Goal: Task Accomplishment & Management: Manage account settings

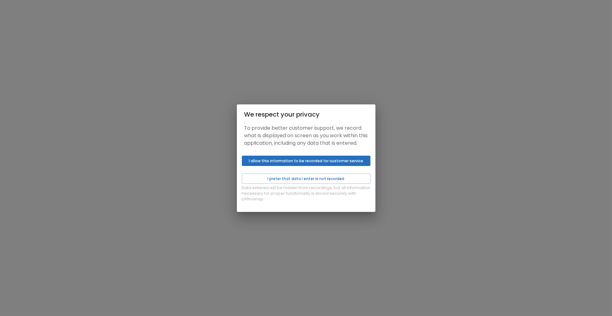
click at [276, 164] on button "I allow this information to be recorded for customer service" at bounding box center [306, 160] width 129 height 10
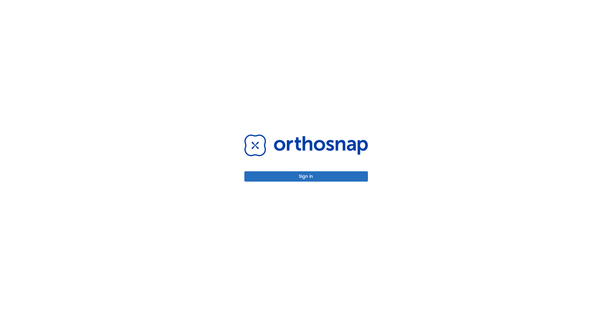
click at [298, 176] on button "Sign in" at bounding box center [306, 176] width 124 height 10
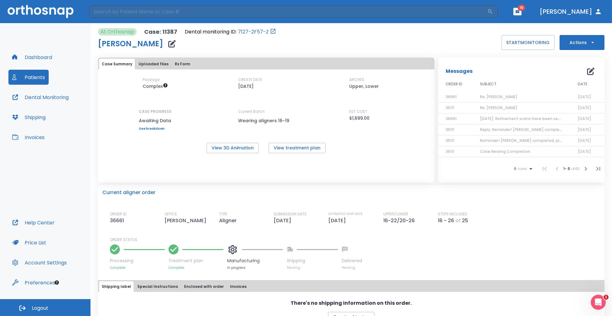
click at [520, 12] on icon "button" at bounding box center [517, 11] width 4 height 4
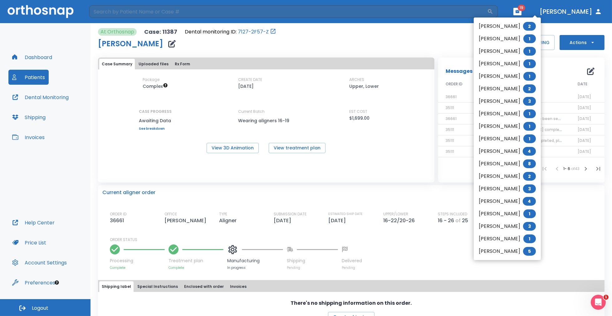
click at [502, 238] on li "Kim Clouse 1" at bounding box center [507, 238] width 67 height 12
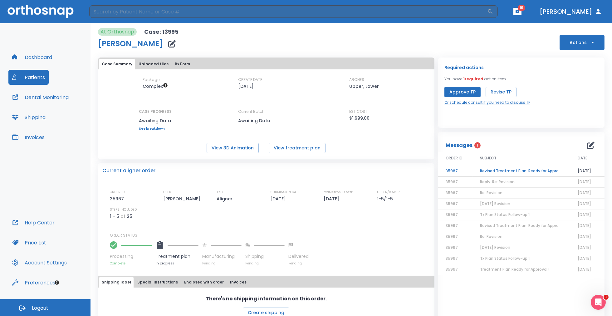
click at [501, 171] on td "Revised Treatment Plan: Ready for Approval" at bounding box center [521, 170] width 98 height 11
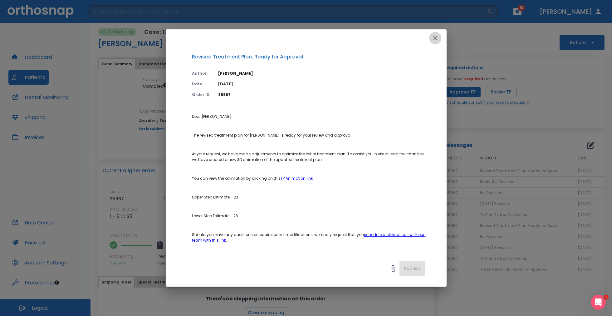
click at [434, 37] on icon "button" at bounding box center [435, 37] width 7 height 7
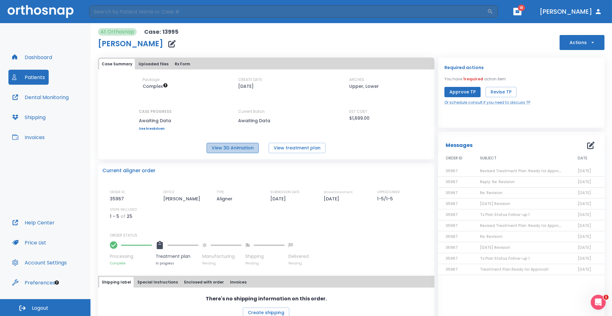
click at [230, 148] on button "View 3D Animation" at bounding box center [233, 148] width 52 height 10
click at [521, 9] on button "button" at bounding box center [517, 11] width 8 height 7
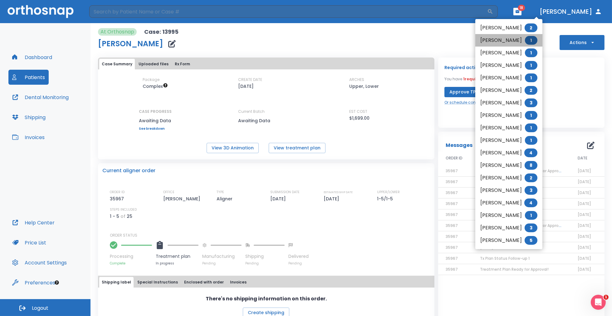
click at [511, 42] on li "James Hinkle 1" at bounding box center [508, 40] width 67 height 12
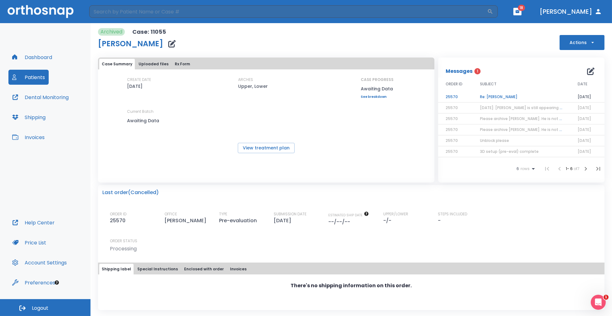
click at [505, 98] on td "Re: James Hinkle" at bounding box center [521, 96] width 98 height 11
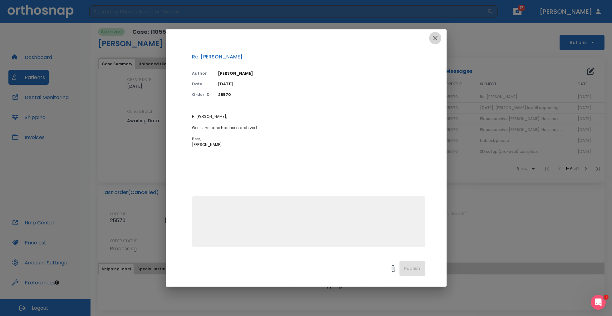
click at [434, 38] on icon "button" at bounding box center [435, 38] width 4 height 4
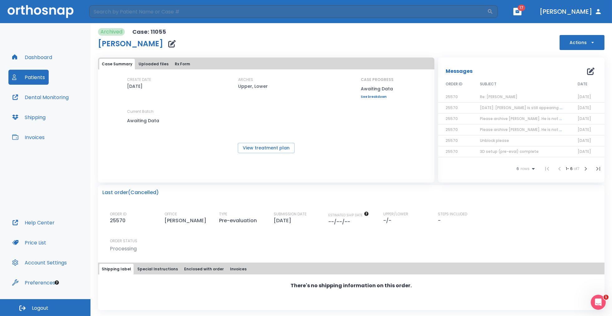
click at [519, 12] on icon "button" at bounding box center [518, 11] width 4 height 3
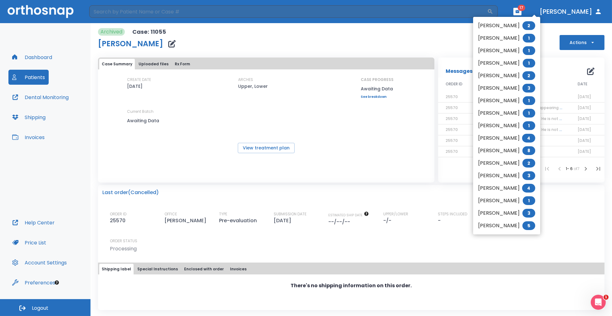
click at [511, 39] on li "Thomas Westberg 1" at bounding box center [506, 38] width 67 height 12
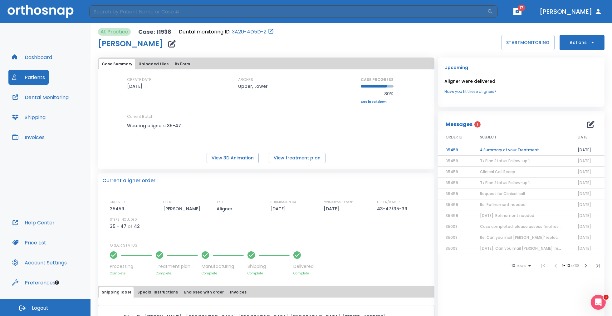
click at [493, 149] on td "A Summary of your Treatment" at bounding box center [521, 149] width 98 height 11
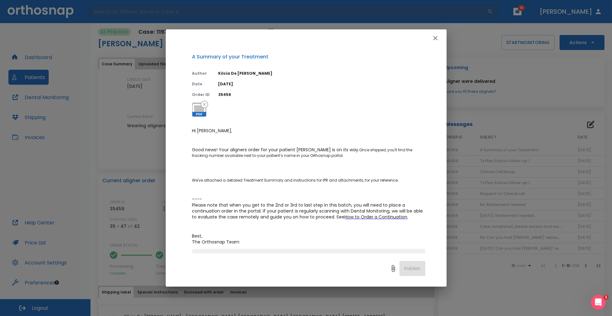
click at [434, 38] on icon "button" at bounding box center [435, 37] width 7 height 7
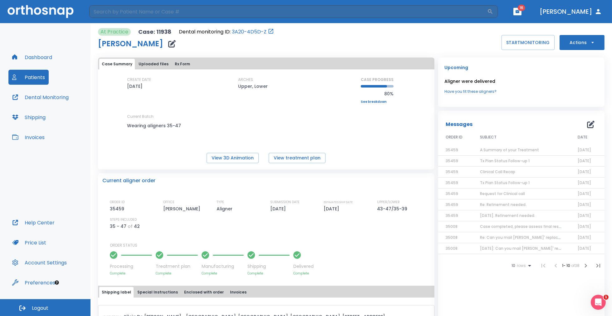
click at [525, 7] on span "16" at bounding box center [521, 8] width 7 height 6
click at [525, 9] on span "16" at bounding box center [521, 8] width 7 height 6
click at [519, 12] on icon "button" at bounding box center [518, 11] width 4 height 3
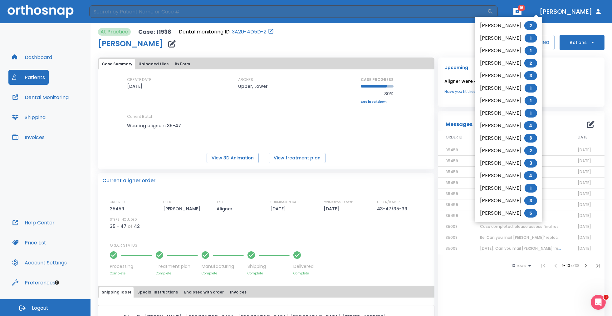
click at [515, 24] on li "Laurie Pellman 2" at bounding box center [508, 25] width 67 height 12
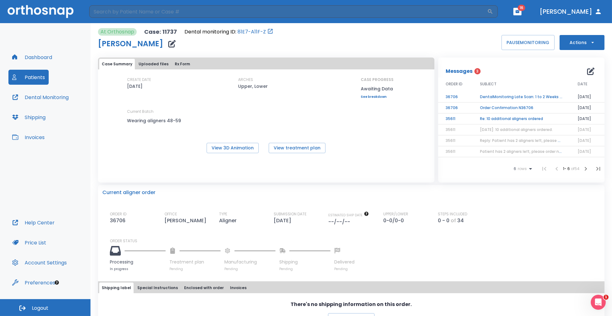
click at [497, 116] on td "Re: 10 additional aligners ordered" at bounding box center [521, 118] width 98 height 11
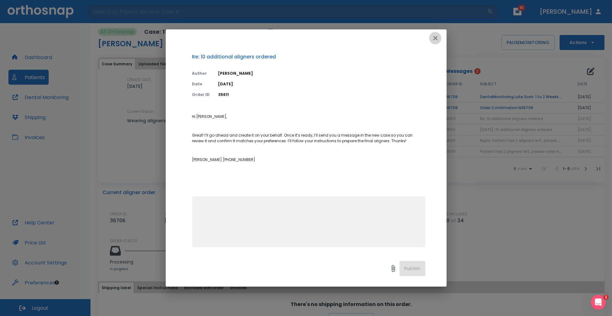
click at [434, 39] on icon "button" at bounding box center [435, 38] width 4 height 4
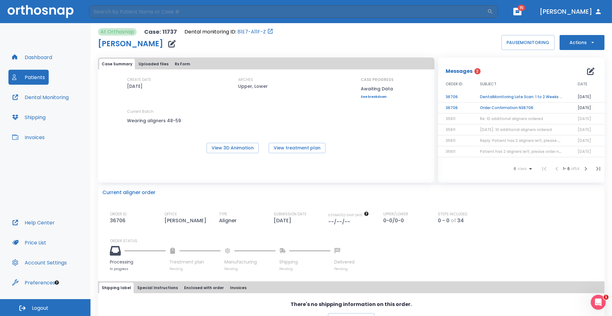
click at [510, 107] on td "Order Confirmation N36706" at bounding box center [521, 107] width 98 height 11
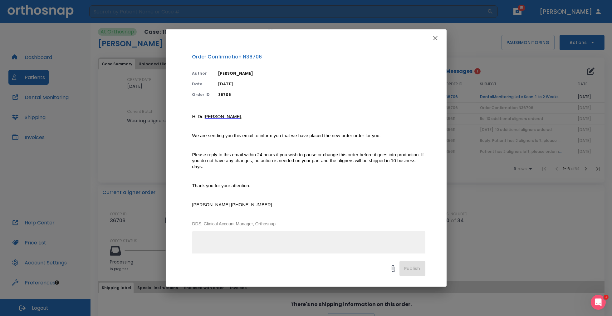
click at [436, 37] on icon "button" at bounding box center [435, 38] width 4 height 4
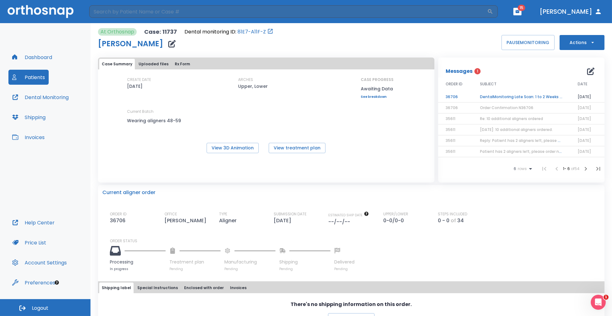
click at [505, 95] on td "DentalMonitoring Late Scan: 1 to 2 Weeks Notification" at bounding box center [521, 96] width 98 height 11
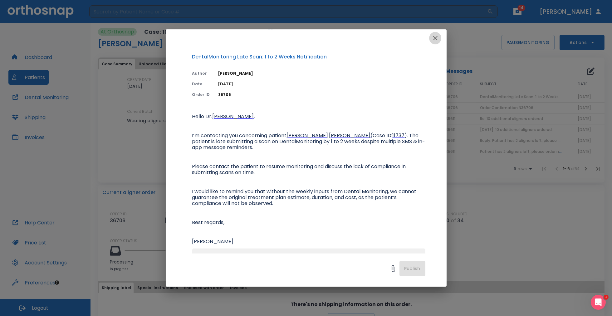
click at [433, 37] on icon "button" at bounding box center [435, 37] width 7 height 7
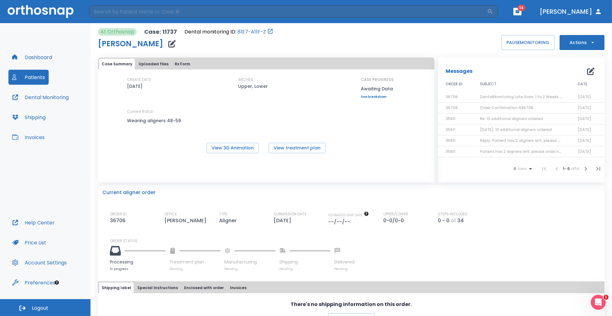
click at [520, 12] on icon "button" at bounding box center [517, 11] width 4 height 4
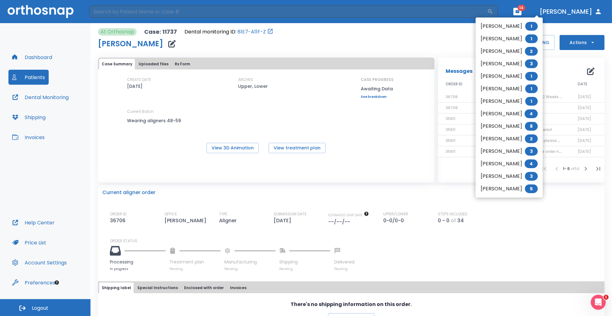
click at [511, 26] on li "Jeff Acevedo 1" at bounding box center [509, 26] width 67 height 12
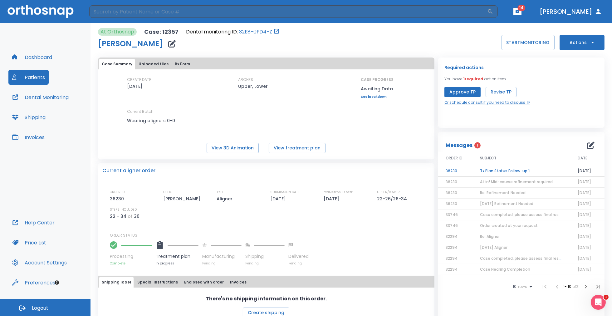
click at [497, 171] on td "Tx Plan Status Follow-up 1" at bounding box center [521, 170] width 98 height 11
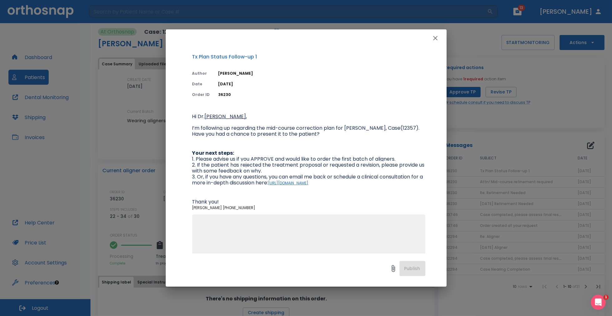
click at [296, 228] on textarea at bounding box center [309, 242] width 226 height 43
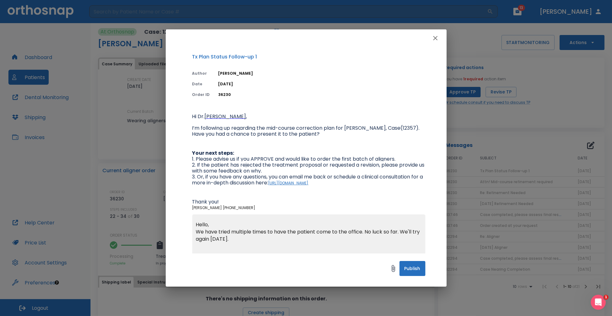
scroll to position [7, 0]
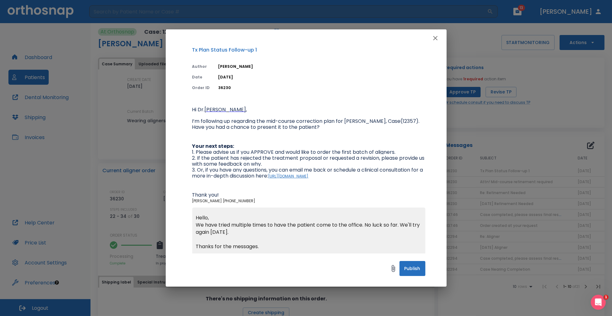
type textarea "Hello, We have tried multiple times to have the patient come to the office. No …"
click at [413, 270] on button "Publish" at bounding box center [412, 268] width 26 height 15
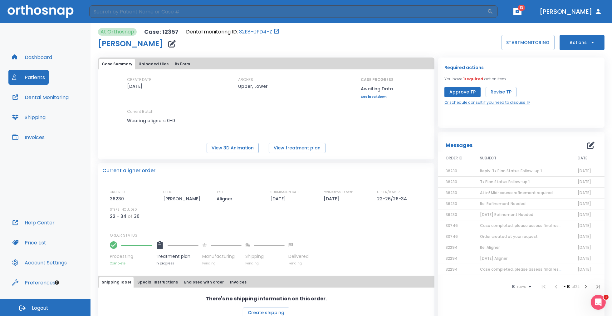
click at [519, 12] on icon "button" at bounding box center [518, 11] width 4 height 3
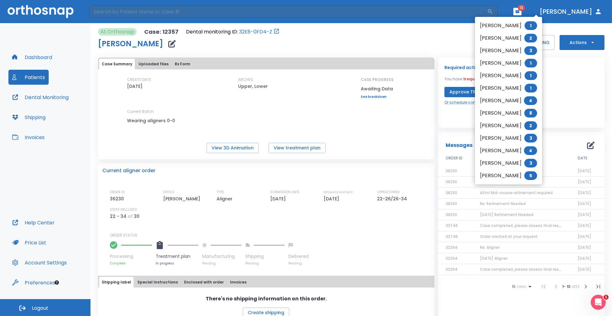
click at [498, 39] on li "Brooke Campbell 2" at bounding box center [508, 38] width 67 height 12
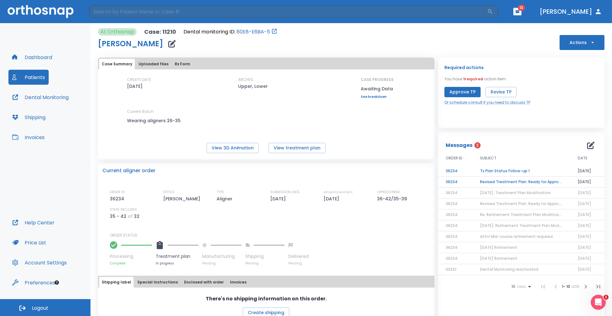
click at [508, 181] on td "Revised Treatment Plan: Ready for Approval" at bounding box center [521, 181] width 98 height 11
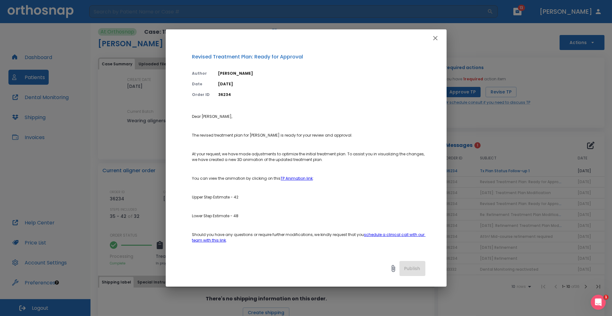
click at [434, 37] on icon "button" at bounding box center [435, 38] width 4 height 4
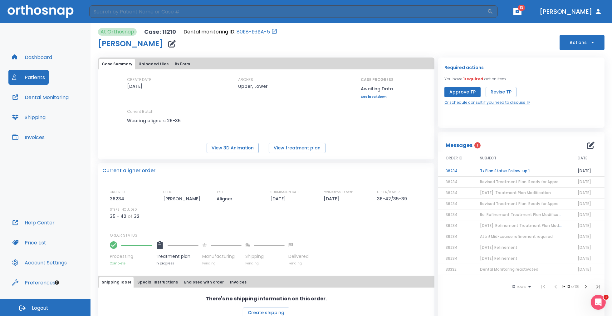
click at [507, 170] on td "Tx Plan Status Follow-up 1" at bounding box center [521, 170] width 98 height 11
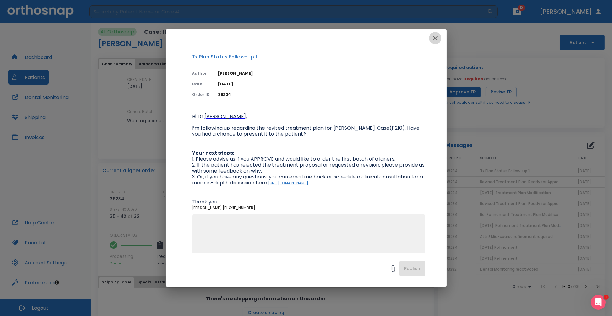
click at [433, 39] on icon "button" at bounding box center [435, 37] width 7 height 7
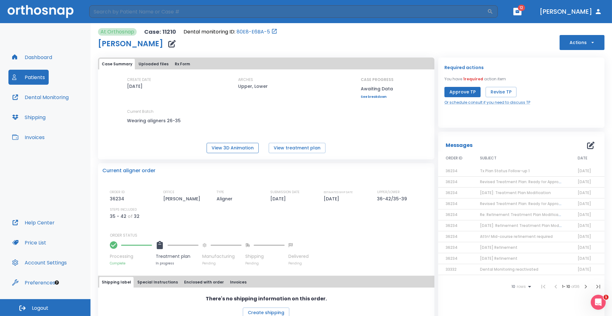
click at [232, 149] on button "View 3D Animation" at bounding box center [233, 148] width 52 height 10
click at [464, 92] on button "Approve TP" at bounding box center [462, 92] width 36 height 10
click at [587, 144] on icon "button" at bounding box center [590, 144] width 7 height 7
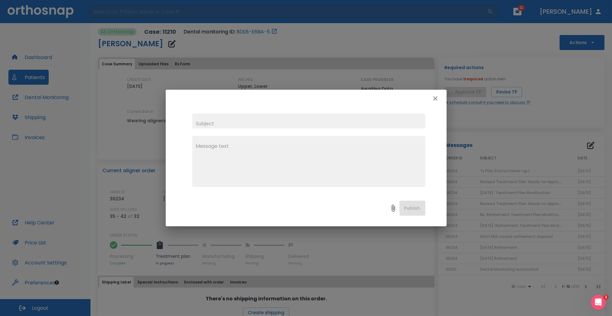
click at [233, 123] on input "text" at bounding box center [308, 120] width 233 height 15
type input "2025-09-30: Treatment Plan Approved"
click at [245, 149] on textarea at bounding box center [309, 163] width 226 height 43
type textarea "Have a good day."
click at [408, 208] on button "Publish" at bounding box center [412, 207] width 26 height 15
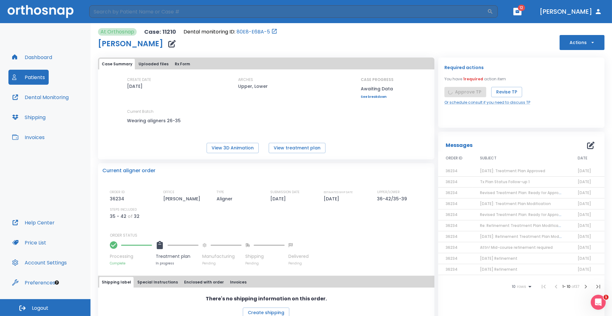
click at [519, 11] on icon "button" at bounding box center [518, 11] width 4 height 3
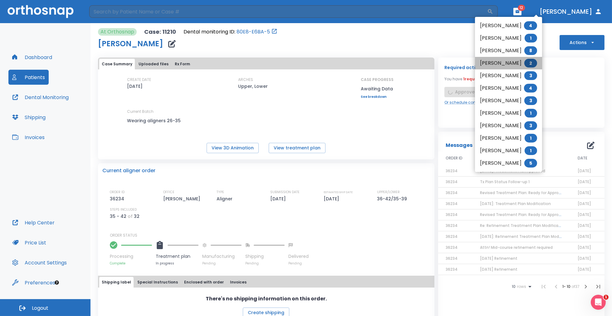
click at [510, 61] on li "Melissa Wilson 2" at bounding box center [508, 63] width 67 height 12
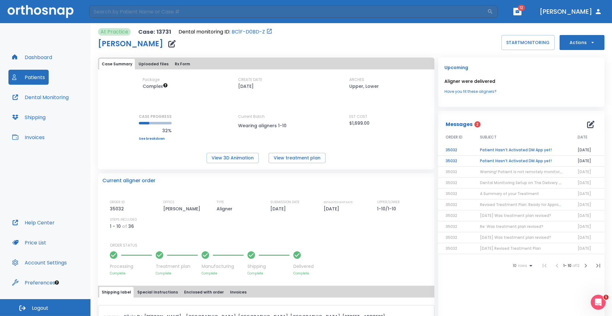
click at [497, 159] on td "Patient Hasn’t Activated DM App yet!" at bounding box center [521, 160] width 98 height 11
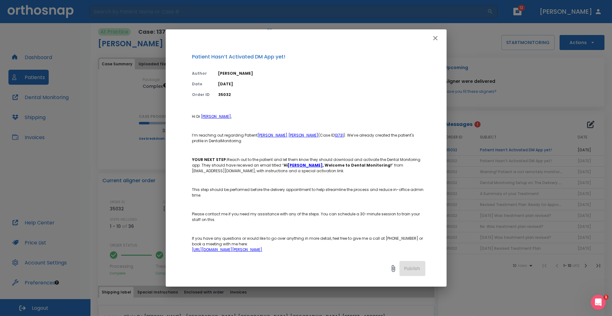
click at [434, 38] on icon "button" at bounding box center [435, 37] width 7 height 7
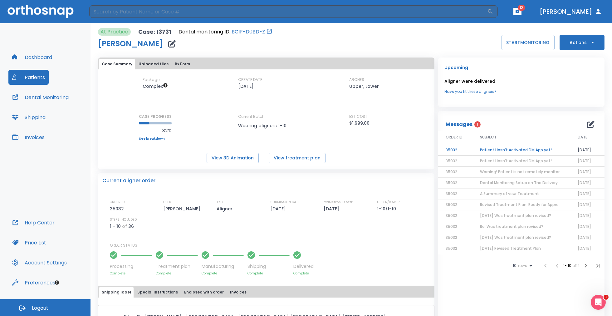
click at [488, 150] on td "Patient Hasn’t Activated DM App yet!" at bounding box center [521, 149] width 98 height 11
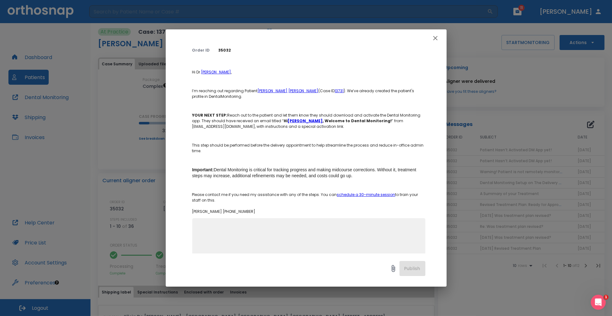
scroll to position [66, 0]
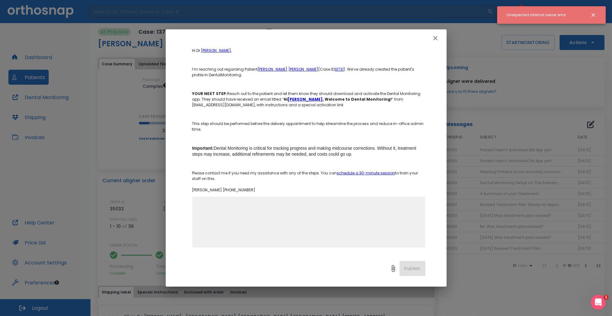
click at [437, 38] on icon "button" at bounding box center [435, 37] width 7 height 7
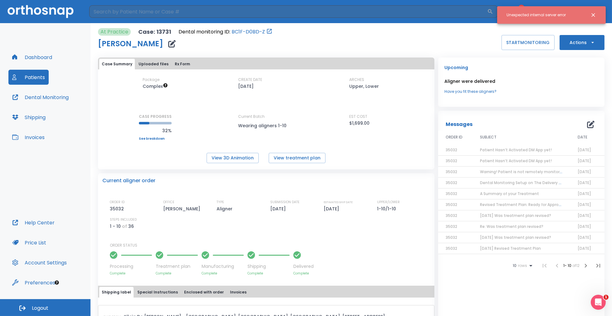
click at [594, 12] on icon "Close notification" at bounding box center [593, 15] width 6 height 6
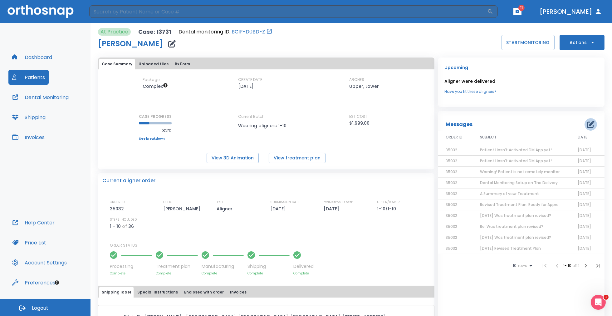
click at [587, 125] on icon "button" at bounding box center [590, 123] width 7 height 7
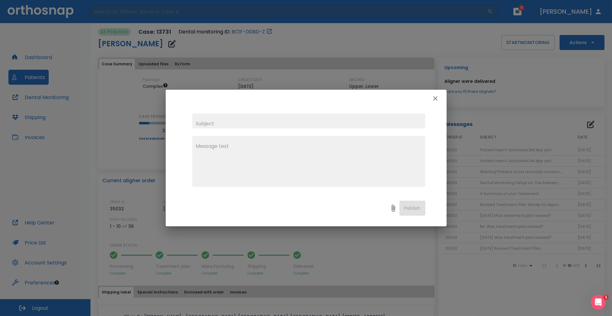
click at [340, 119] on input "text" at bounding box center [308, 120] width 233 height 15
type input "2025-09-30: Patient does not wish to use Dental Monitoring"
click at [315, 155] on textarea at bounding box center [309, 163] width 226 height 43
type textarea "Thanks for the reminders."
click at [414, 207] on button "Publish" at bounding box center [412, 207] width 26 height 15
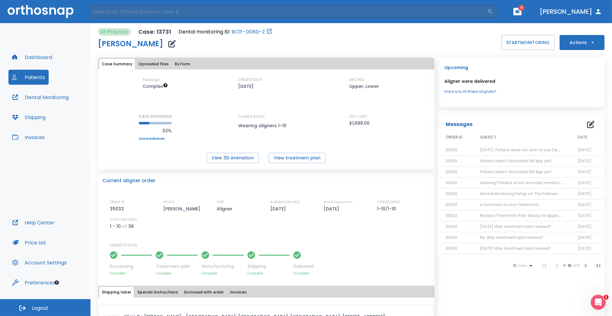
click at [520, 9] on icon "button" at bounding box center [517, 11] width 4 height 4
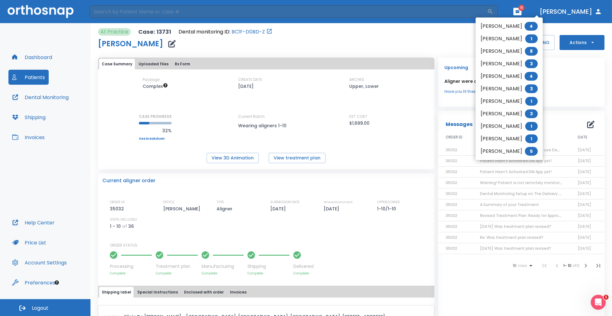
click at [502, 100] on li "Jesse Myers 1" at bounding box center [509, 101] width 67 height 12
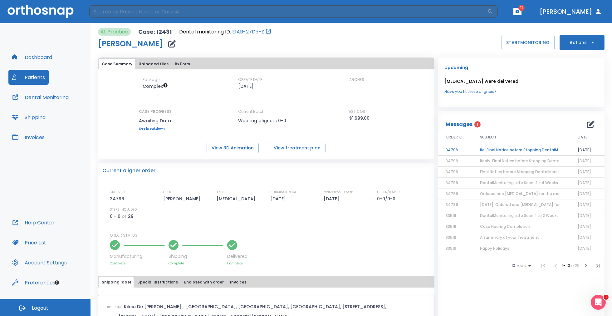
click at [516, 150] on td "Re: Final Notice before Stopping DentalMonitoring" at bounding box center [521, 149] width 98 height 11
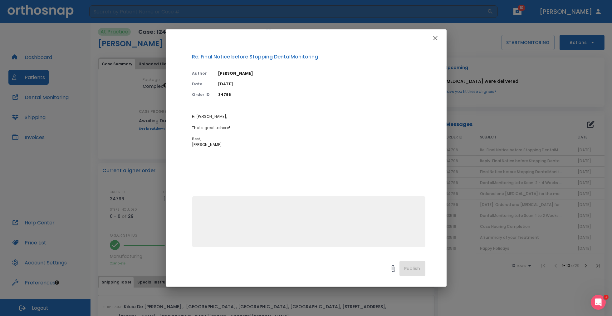
click at [434, 37] on icon "button" at bounding box center [435, 37] width 7 height 7
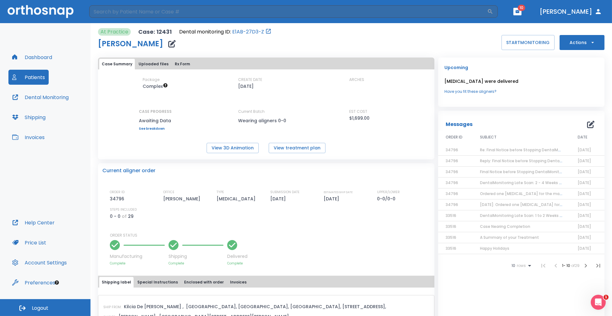
click at [505, 205] on span "2025-04-15: Ordered one retainer for the mandibular arch." at bounding box center [540, 204] width 121 height 5
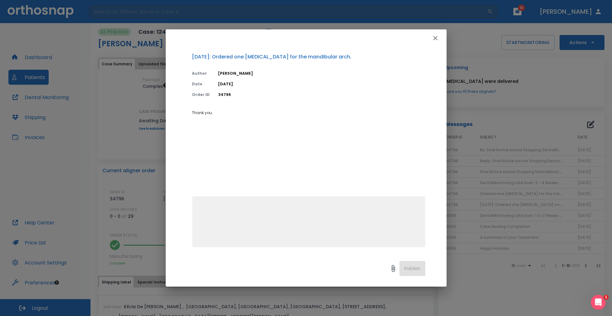
click at [435, 37] on icon "button" at bounding box center [435, 37] width 7 height 7
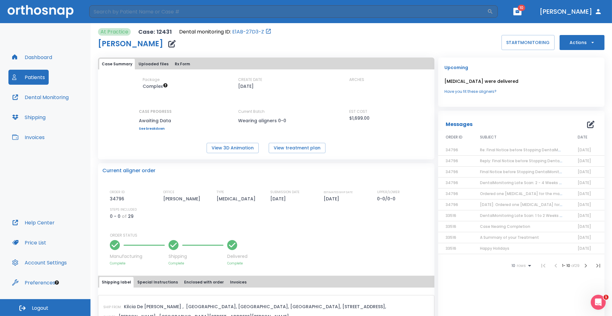
click at [539, 150] on span "Re: Final Notice before Stopping DentalMonitoring" at bounding box center [527, 149] width 95 height 5
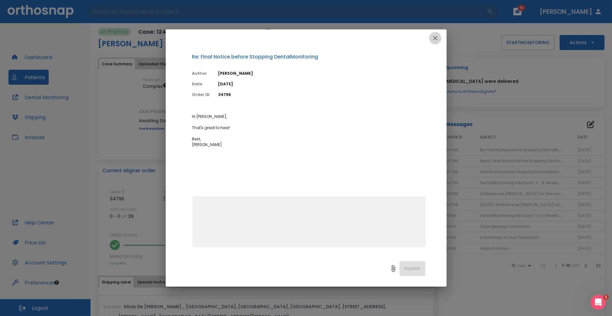
click at [436, 39] on icon "button" at bounding box center [435, 37] width 7 height 7
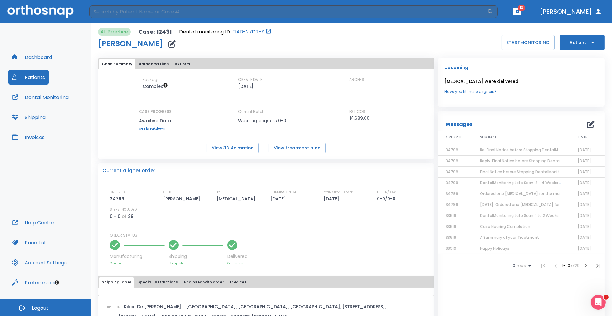
click at [506, 149] on span "Re: Final Notice before Stopping DentalMonitoring" at bounding box center [527, 149] width 95 height 5
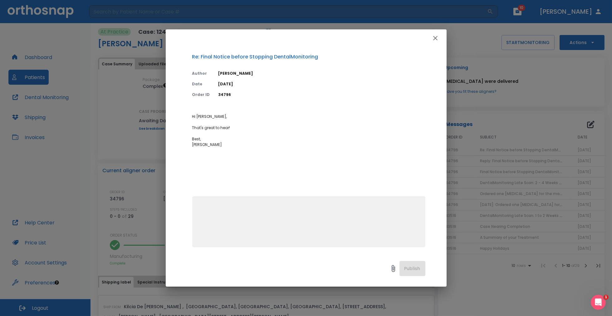
click at [505, 160] on div "Re: Final Notice before Stopping DentalMonitoring Author Clementina Vidal Date …" at bounding box center [306, 158] width 612 height 316
click at [434, 38] on icon "button" at bounding box center [435, 37] width 7 height 7
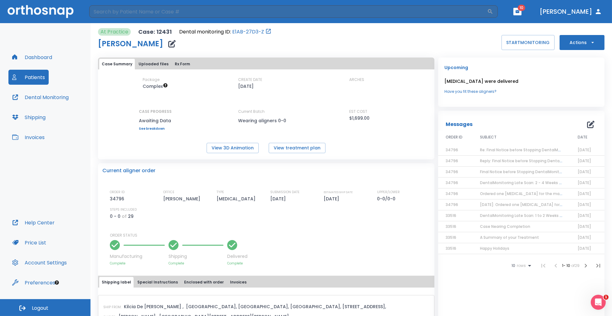
click at [498, 149] on span "Re: Final Notice before Stopping DentalMonitoring" at bounding box center [527, 149] width 95 height 5
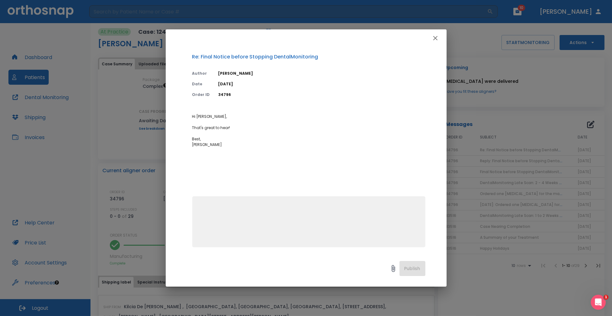
click at [435, 39] on icon "button" at bounding box center [435, 37] width 7 height 7
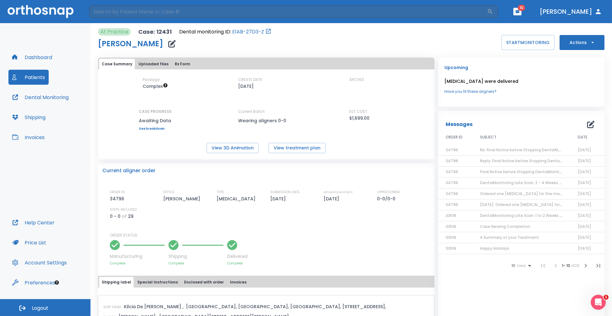
click at [500, 160] on span "Reply: Final Notice before Stopping DentalMonitoring" at bounding box center [530, 160] width 101 height 5
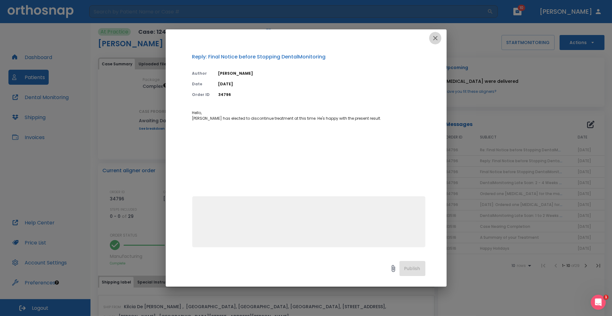
click at [436, 38] on icon "button" at bounding box center [435, 37] width 7 height 7
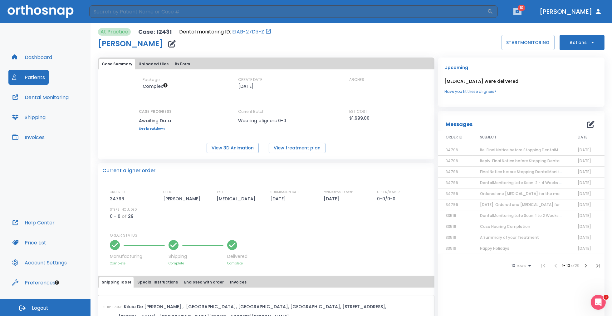
click at [519, 12] on icon "button" at bounding box center [518, 11] width 4 height 3
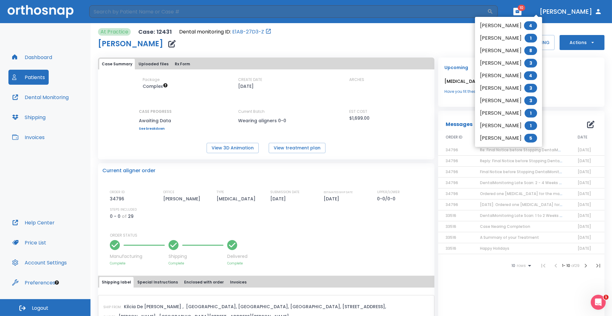
click at [521, 25] on li "Serena Corona 4" at bounding box center [508, 25] width 67 height 12
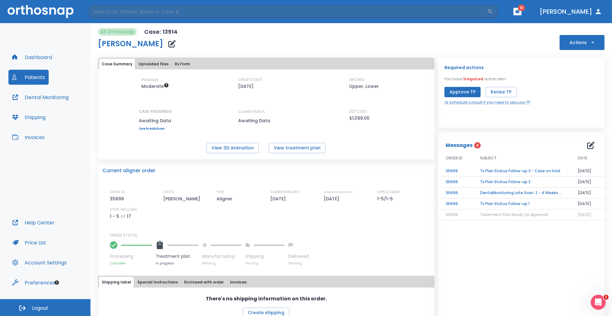
click at [497, 203] on td "Tx Plan Status Follow-up 1" at bounding box center [521, 203] width 98 height 11
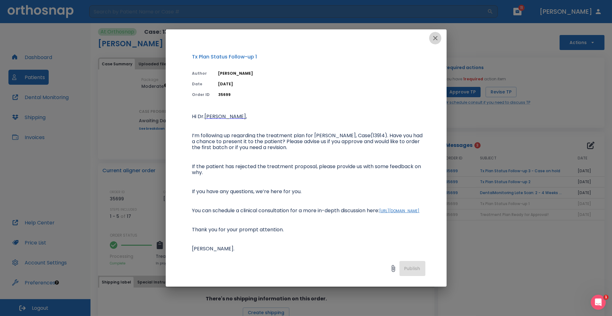
click at [434, 38] on icon "button" at bounding box center [435, 37] width 7 height 7
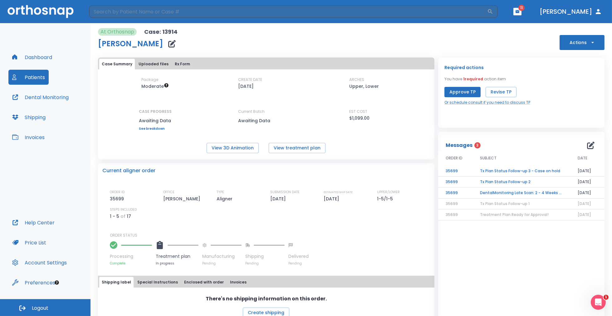
click at [510, 191] on td "DentalMonitoring Late Scan: 2 - 4 Weeks Notification" at bounding box center [521, 192] width 98 height 11
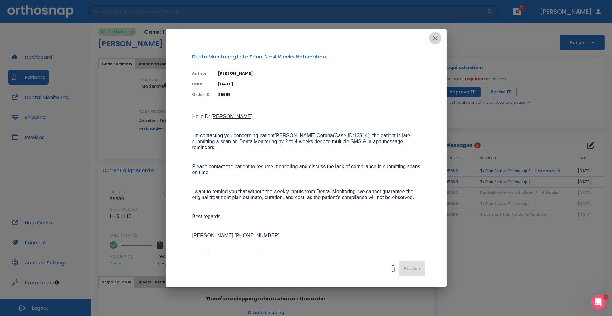
click at [434, 39] on icon "button" at bounding box center [435, 37] width 7 height 7
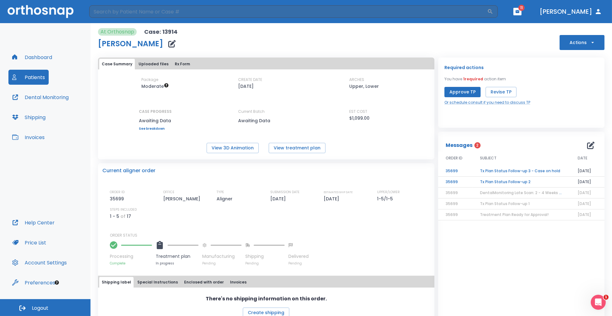
click at [514, 182] on td "Tx Plan Status Follow-up 2" at bounding box center [521, 181] width 98 height 11
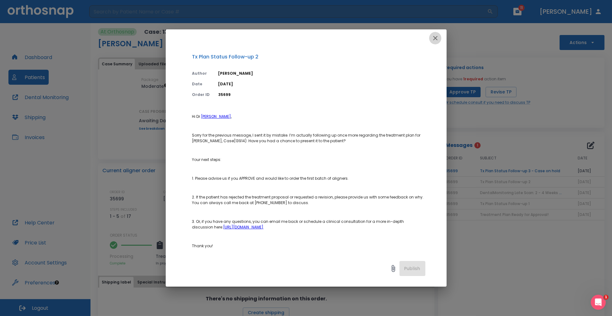
click at [434, 38] on icon "button" at bounding box center [435, 37] width 7 height 7
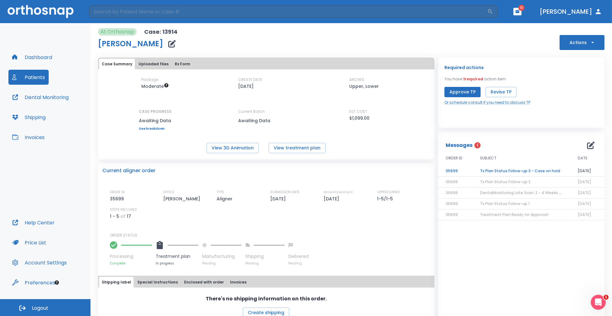
click at [512, 170] on td "Tx Plan Status Follow-up 3 - Case on hold" at bounding box center [521, 170] width 98 height 11
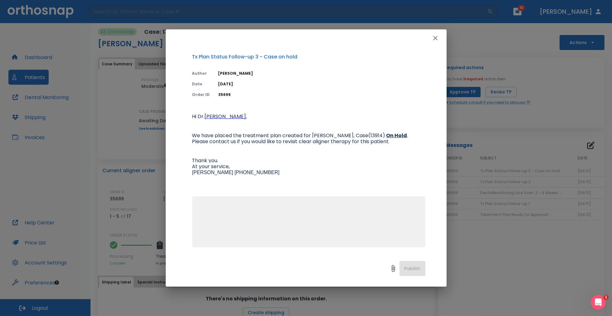
click at [304, 216] on textarea at bounding box center [309, 224] width 226 height 43
type textarea "P"
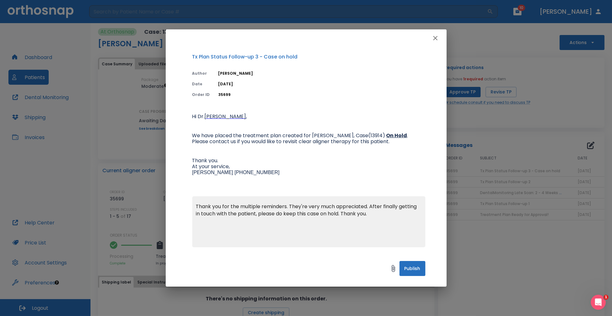
click at [344, 215] on textarea "Thank you for the multiple reminders. They're very much appreciated. After fina…" at bounding box center [309, 224] width 226 height 43
type textarea "Thank you for the multiple reminders. They're very much appreciated. After fina…"
click at [408, 267] on button "Publish" at bounding box center [412, 268] width 26 height 15
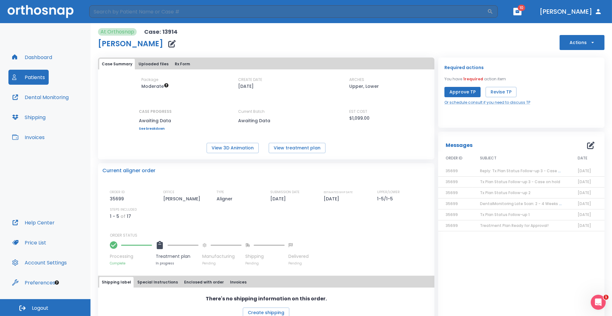
click at [525, 10] on span "10" at bounding box center [521, 8] width 7 height 6
click at [519, 12] on icon "button" at bounding box center [518, 11] width 4 height 3
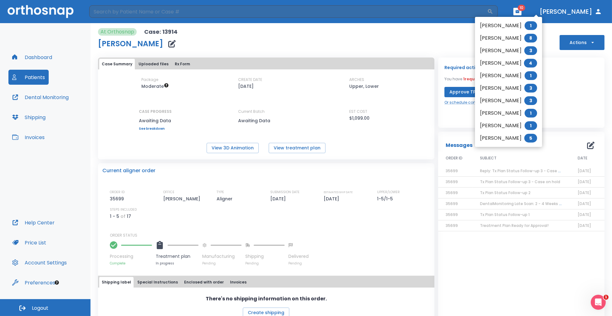
click at [532, 137] on span "5" at bounding box center [530, 138] width 13 height 9
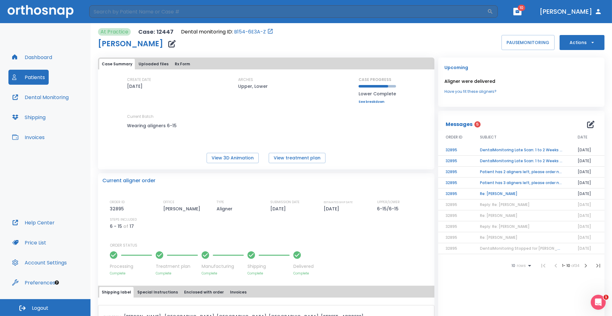
click at [500, 192] on td "Re: Daniel Palmer" at bounding box center [521, 193] width 98 height 11
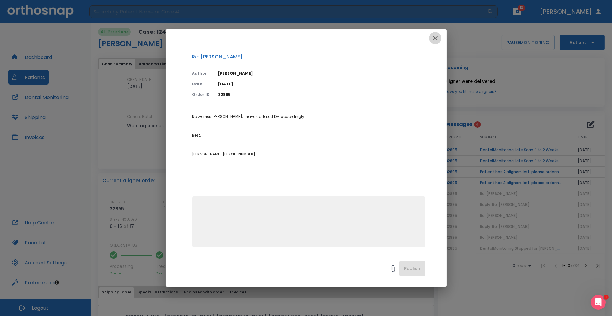
click at [436, 39] on icon "button" at bounding box center [435, 38] width 4 height 4
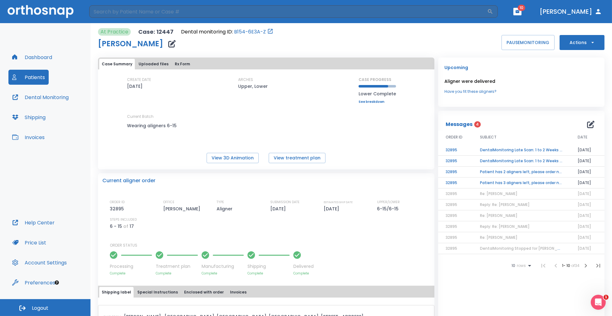
click at [497, 182] on td "Patient has 3 aligners left, please order next set!" at bounding box center [521, 182] width 98 height 11
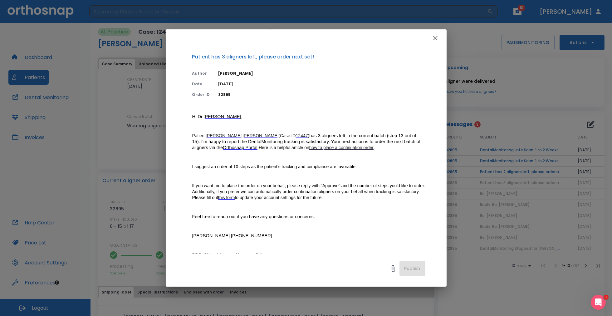
click at [435, 37] on icon "button" at bounding box center [435, 38] width 4 height 4
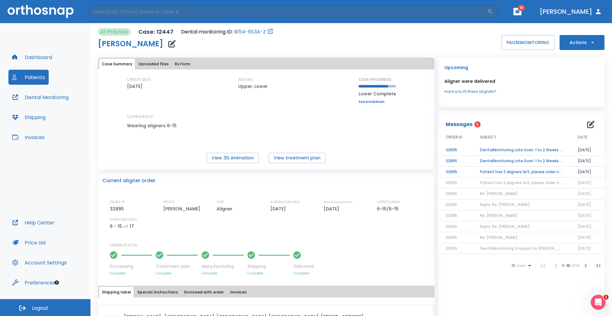
click at [522, 170] on td "Patient has 2 aligners left, please order next set!" at bounding box center [521, 171] width 98 height 11
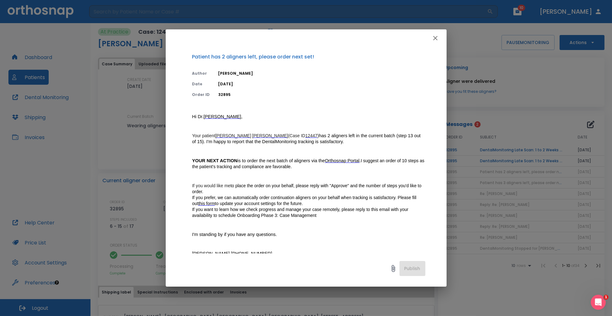
click at [434, 37] on icon "button" at bounding box center [435, 38] width 4 height 4
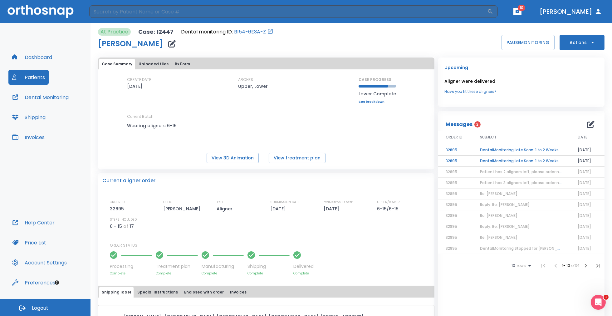
click at [489, 159] on td "DentalMonitoring Late Scan: 1 to 2 Weeks Notification" at bounding box center [521, 160] width 98 height 11
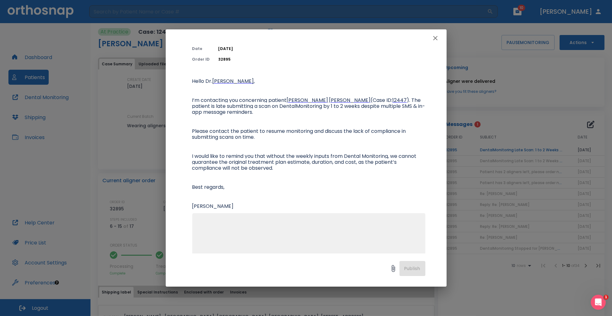
scroll to position [56, 0]
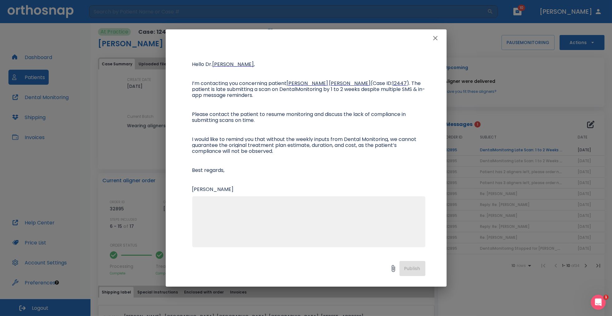
click at [437, 39] on icon "button" at bounding box center [435, 37] width 7 height 7
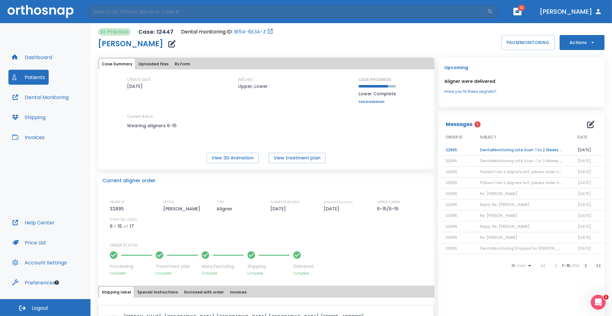
click at [506, 149] on td "DentalMonitoring Late Scan: 1 to 2 Weeks Notification" at bounding box center [521, 149] width 98 height 11
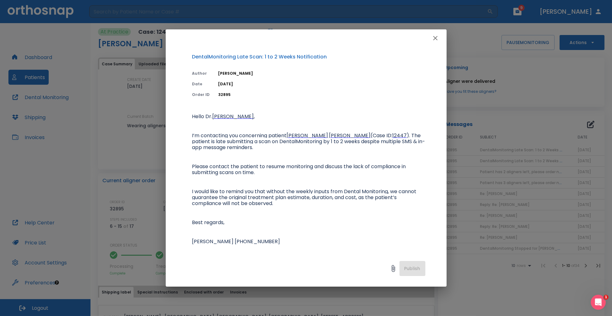
click at [436, 37] on icon "button" at bounding box center [435, 38] width 4 height 4
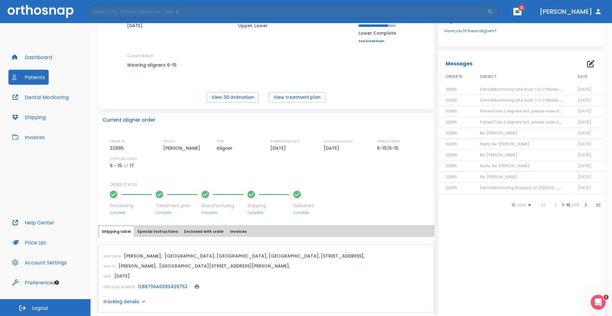
scroll to position [0, 0]
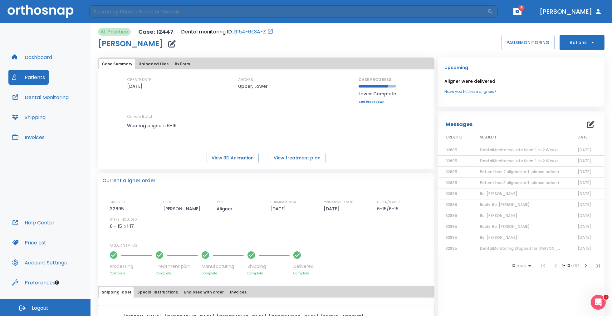
click at [520, 11] on icon "button" at bounding box center [517, 11] width 4 height 4
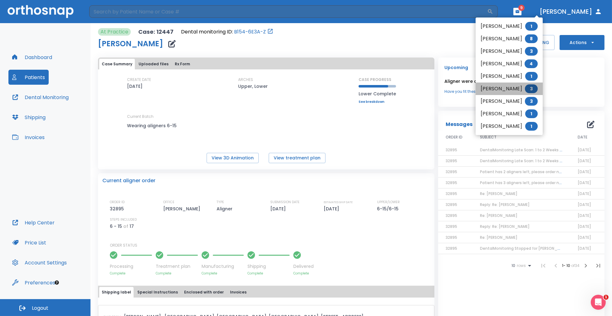
click at [529, 86] on span "3" at bounding box center [531, 88] width 13 height 9
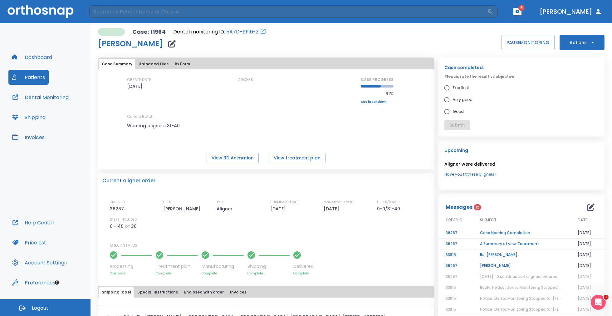
click at [487, 266] on td "Luis Gonzalez" at bounding box center [521, 265] width 98 height 11
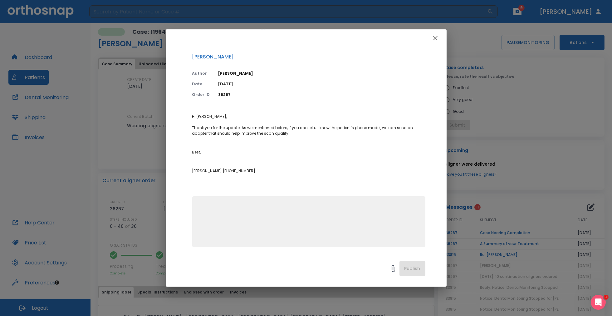
click at [433, 37] on icon "button" at bounding box center [435, 37] width 7 height 7
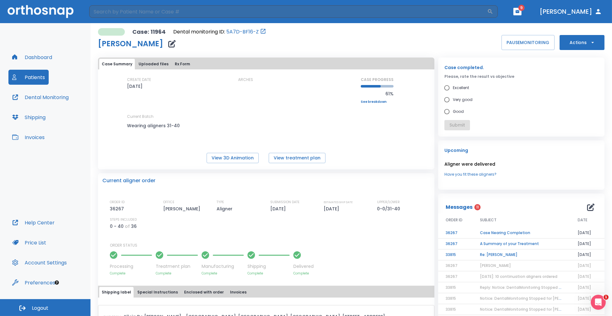
click at [494, 252] on td "Re: Luis Gonzalez" at bounding box center [521, 254] width 98 height 11
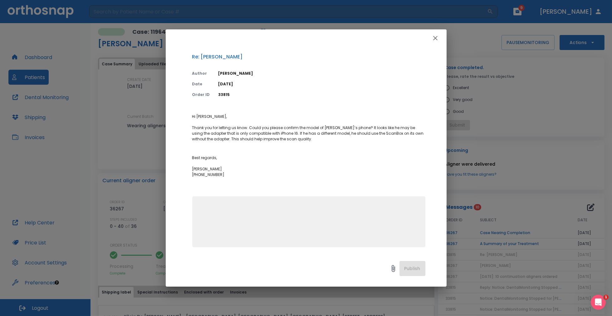
click at [434, 38] on icon "button" at bounding box center [435, 38] width 4 height 4
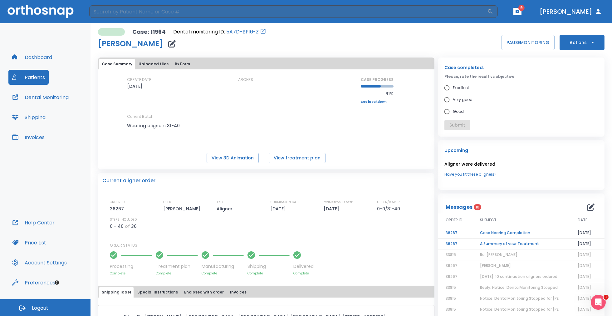
click at [483, 243] on td "A Summary of your Treatment" at bounding box center [521, 243] width 98 height 11
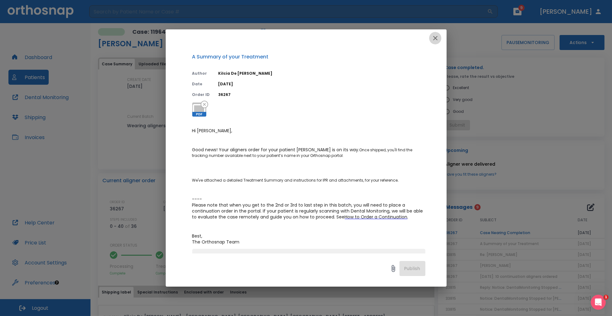
click at [433, 39] on icon "button" at bounding box center [435, 37] width 7 height 7
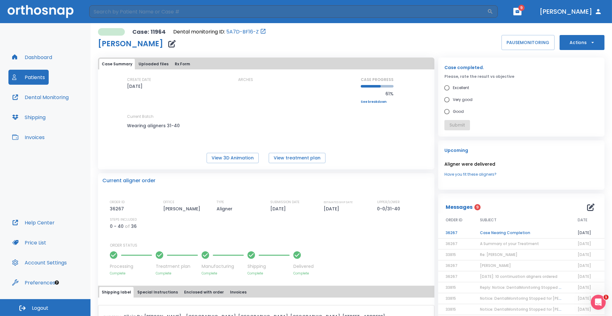
click at [492, 231] on td "Case Nearing Completion" at bounding box center [521, 232] width 98 height 11
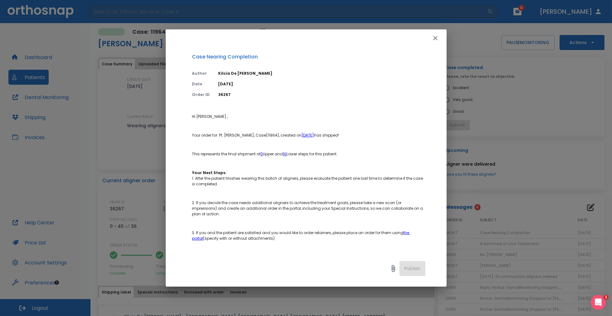
click at [434, 36] on icon "button" at bounding box center [435, 37] width 7 height 7
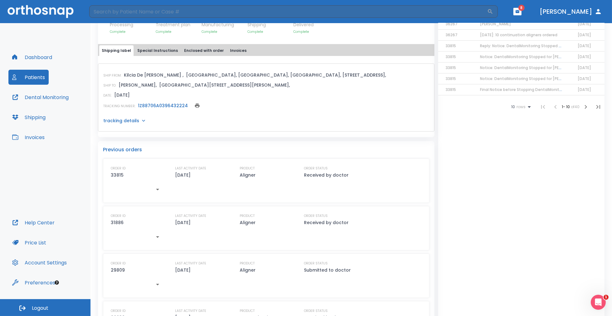
scroll to position [255, 0]
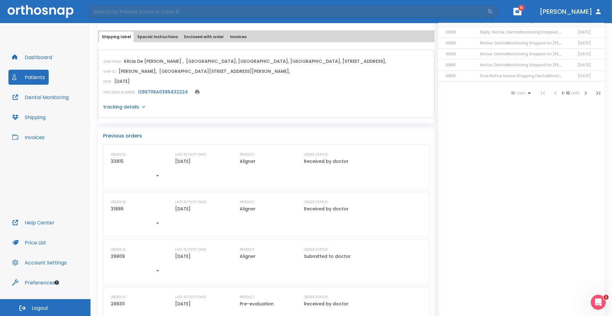
click at [143, 106] on icon at bounding box center [143, 107] width 3 height 2
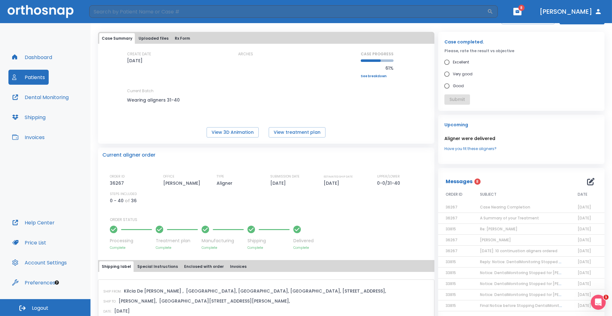
scroll to position [0, 0]
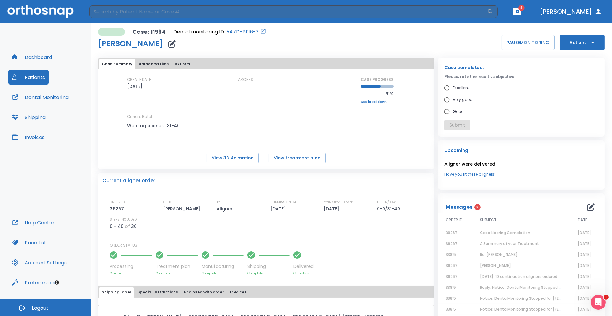
click at [525, 9] on span "8" at bounding box center [521, 8] width 6 height 6
click at [521, 12] on button "button" at bounding box center [517, 11] width 8 height 7
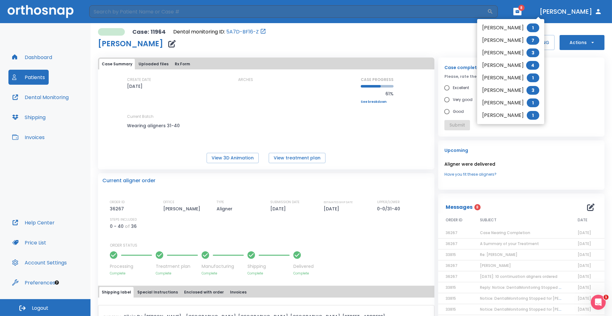
click at [565, 84] on div at bounding box center [306, 158] width 612 height 316
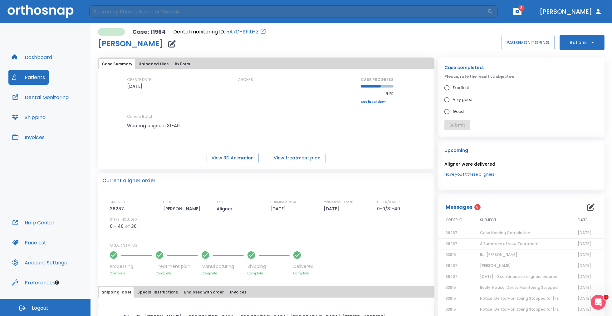
click at [519, 12] on icon "button" at bounding box center [518, 11] width 4 height 3
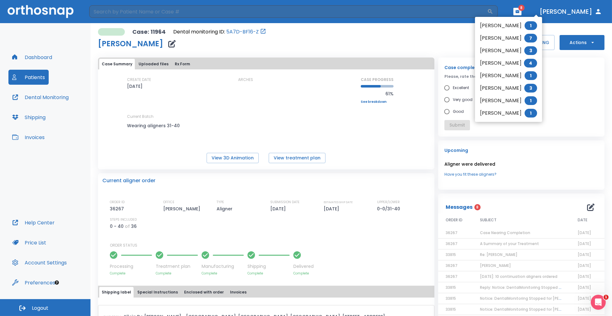
click at [513, 113] on li "Luis Gonzalez 1" at bounding box center [508, 113] width 67 height 12
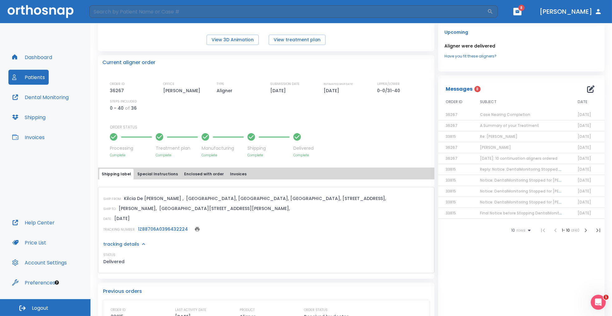
scroll to position [57, 0]
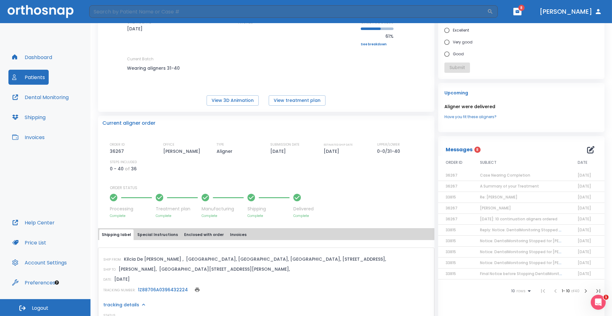
click at [508, 172] on span "Case Nearing Completion" at bounding box center [505, 174] width 50 height 5
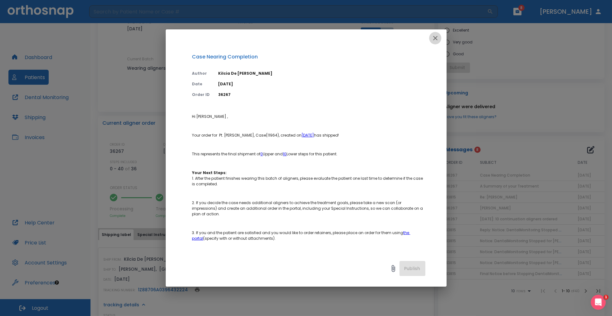
click at [434, 36] on icon "button" at bounding box center [435, 37] width 7 height 7
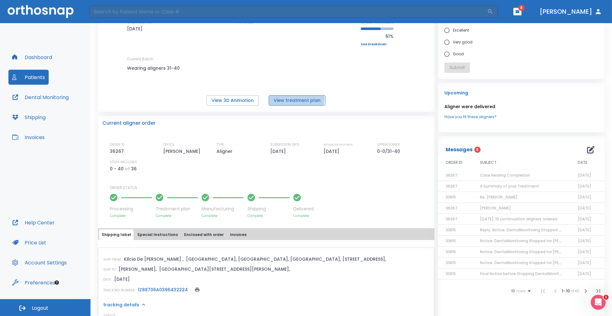
click at [286, 98] on button "View treatment plan" at bounding box center [297, 100] width 57 height 10
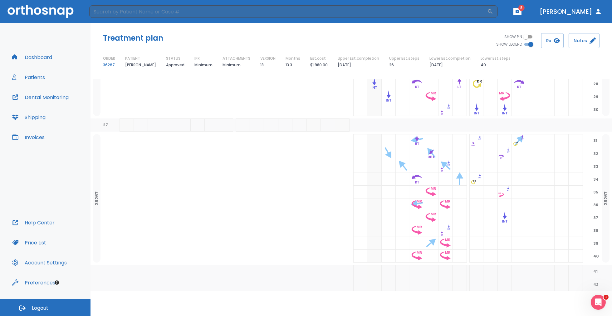
scroll to position [437, 0]
